Goal: Transaction & Acquisition: Purchase product/service

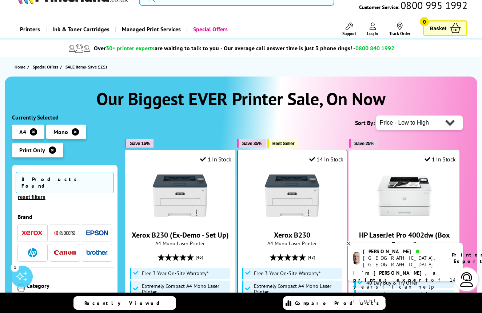
scroll to position [27, 0]
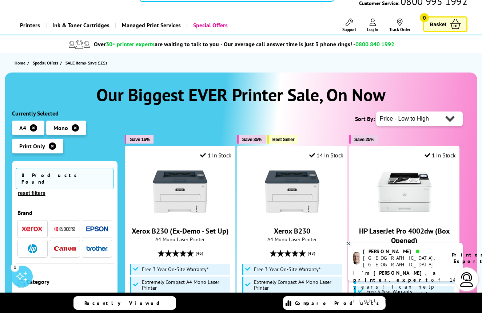
click at [349, 243] on icon at bounding box center [348, 243] width 3 height 3
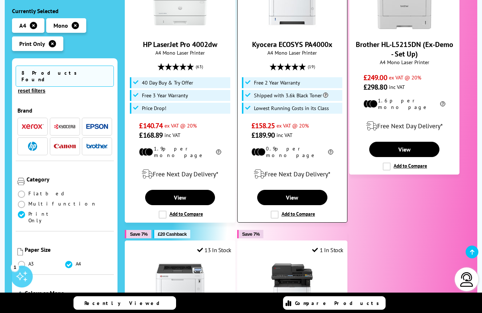
scroll to position [492, 0]
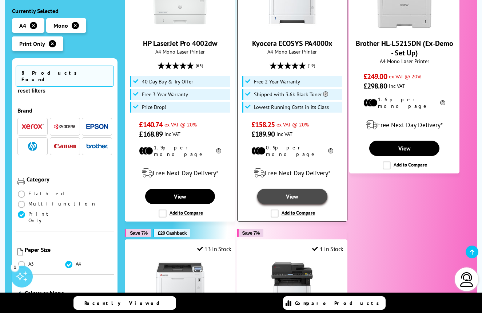
click at [298, 188] on link "View" at bounding box center [292, 195] width 70 height 15
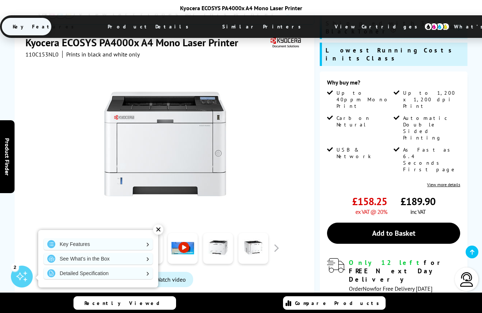
scroll to position [134, 0]
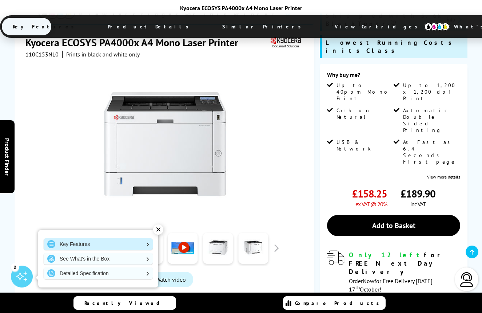
click at [148, 240] on link "Key Features" at bounding box center [98, 244] width 109 height 12
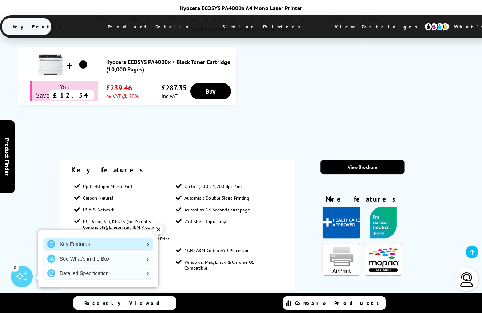
scroll to position [517, 0]
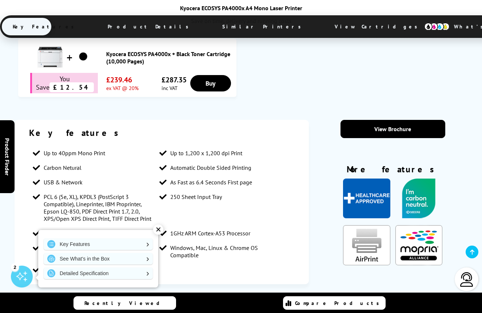
click at [156, 229] on div "✕" at bounding box center [158, 229] width 10 height 10
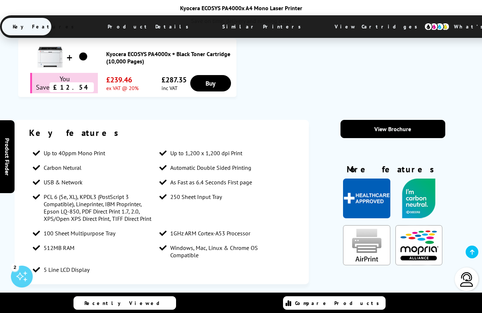
click at [138, 27] on span "Product Details" at bounding box center [150, 26] width 107 height 17
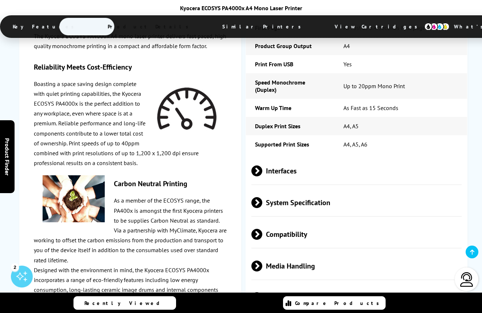
scroll to position [1150, 0]
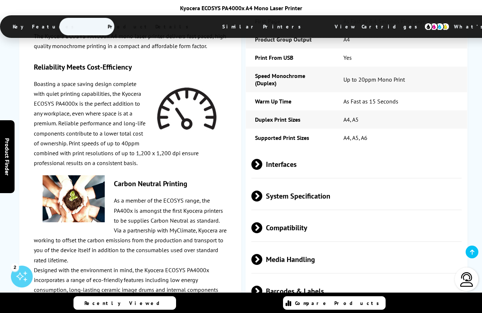
click at [262, 254] on span at bounding box center [262, 259] width 0 height 11
click at [256, 265] on span at bounding box center [256, 265] width 11 height 0
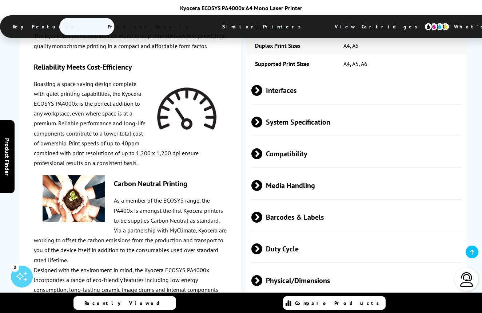
scroll to position [1226, 0]
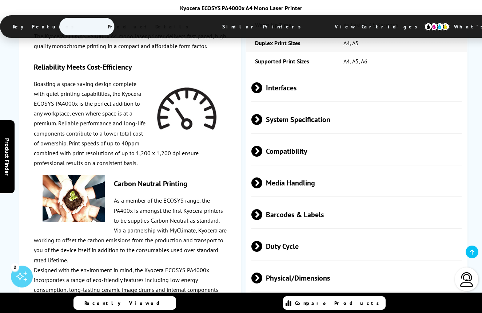
click at [262, 241] on span at bounding box center [262, 246] width 0 height 11
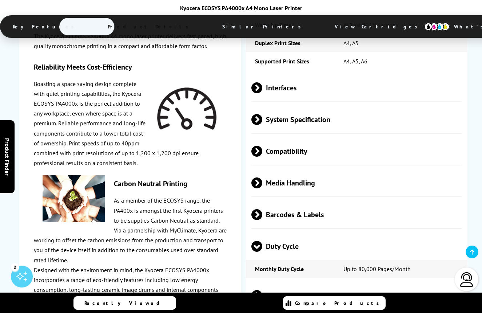
click at [257, 251] on span at bounding box center [256, 251] width 11 height 0
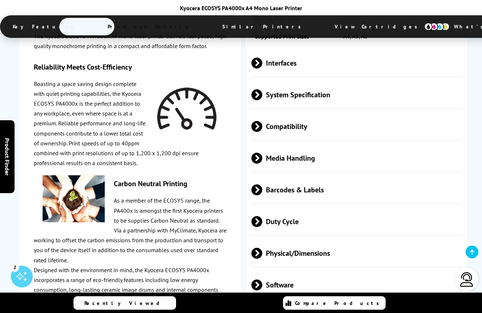
scroll to position [1280, 0]
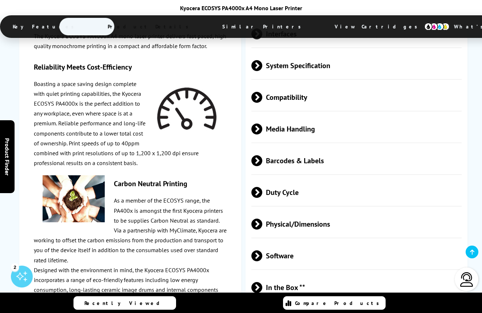
click at [262, 250] on span at bounding box center [262, 255] width 0 height 11
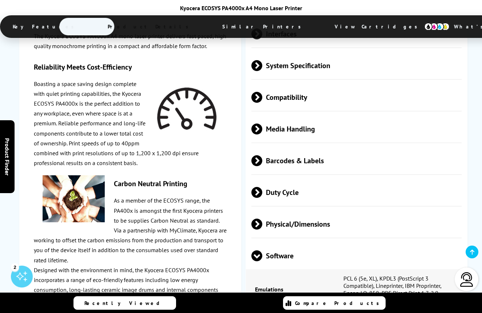
click at [257, 261] on span at bounding box center [256, 261] width 11 height 0
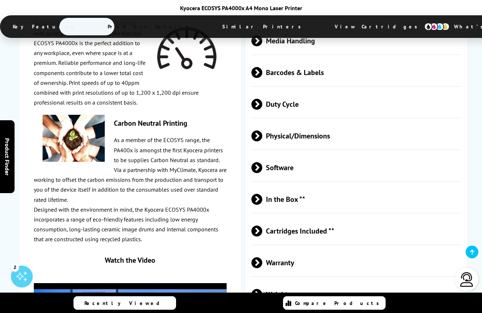
scroll to position [1376, 0]
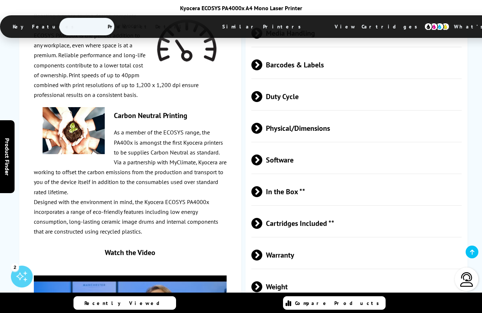
click at [262, 218] on span at bounding box center [262, 223] width 0 height 11
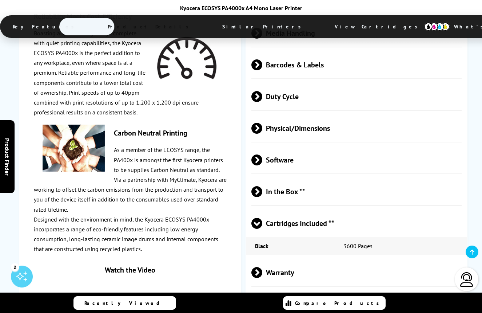
click at [257, 228] on span at bounding box center [256, 228] width 11 height 0
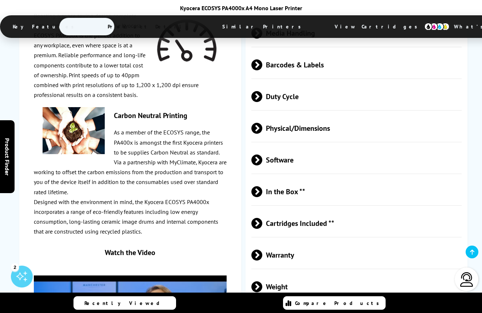
click at [262, 249] on span at bounding box center [262, 254] width 0 height 11
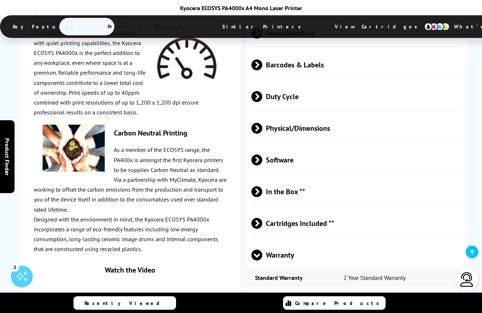
click at [257, 260] on span at bounding box center [256, 260] width 11 height 0
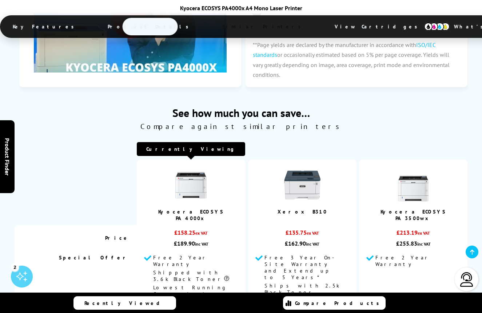
scroll to position [1689, 0]
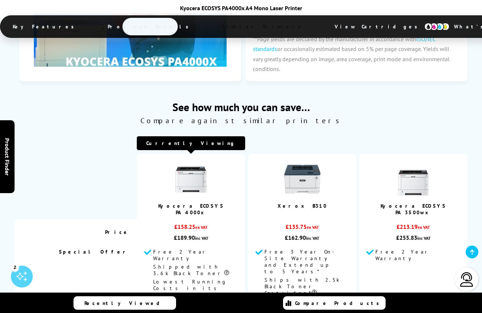
click at [324, 27] on span "View Cartridges" at bounding box center [379, 26] width 111 height 19
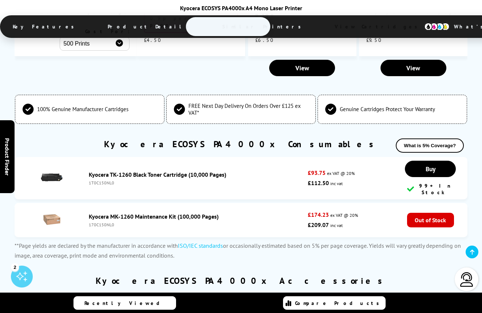
scroll to position [1998, 0]
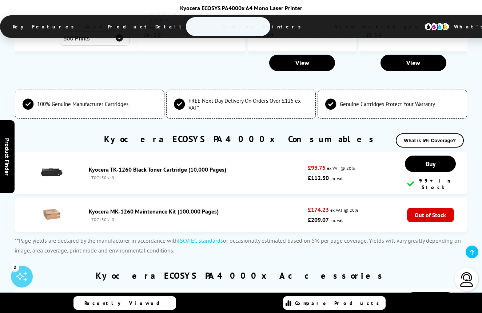
click at [178, 302] on link "Kyocera PF-1100 250 Sheet Paper Feeder" at bounding box center [141, 305] width 104 height 7
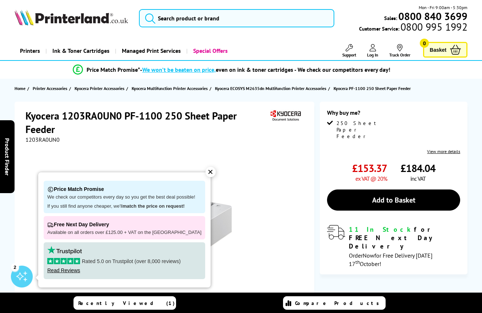
scroll to position [3, 0]
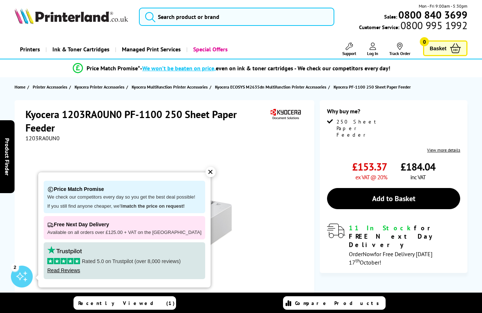
click at [206, 170] on div "✕" at bounding box center [211, 172] width 10 height 10
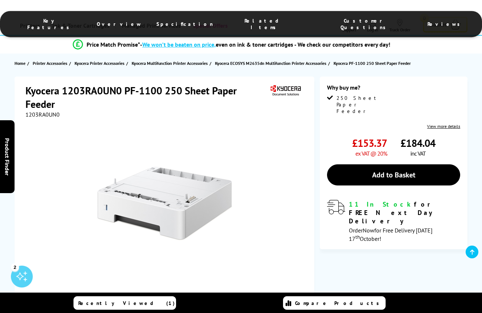
scroll to position [0, 0]
